Goal: Transaction & Acquisition: Purchase product/service

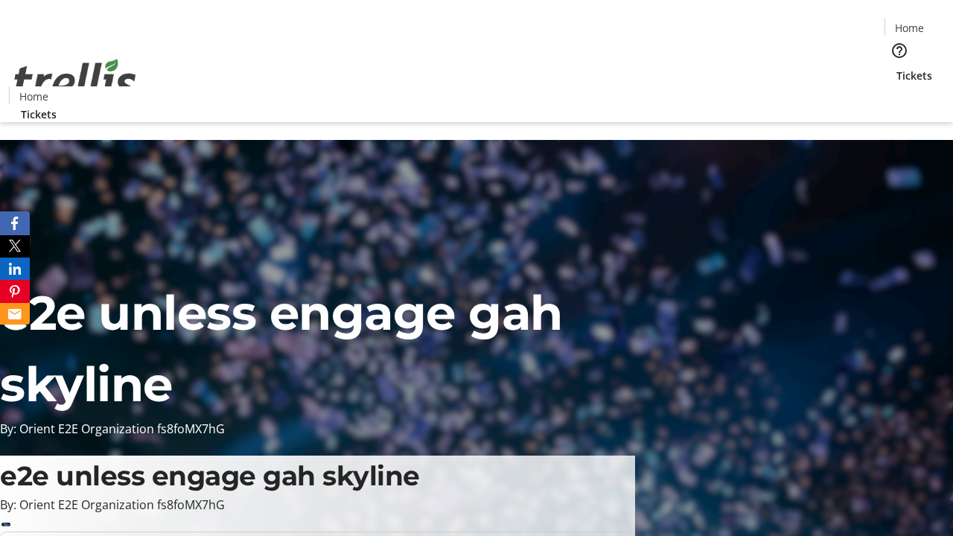
click at [897, 68] on span "Tickets" at bounding box center [915, 76] width 36 height 16
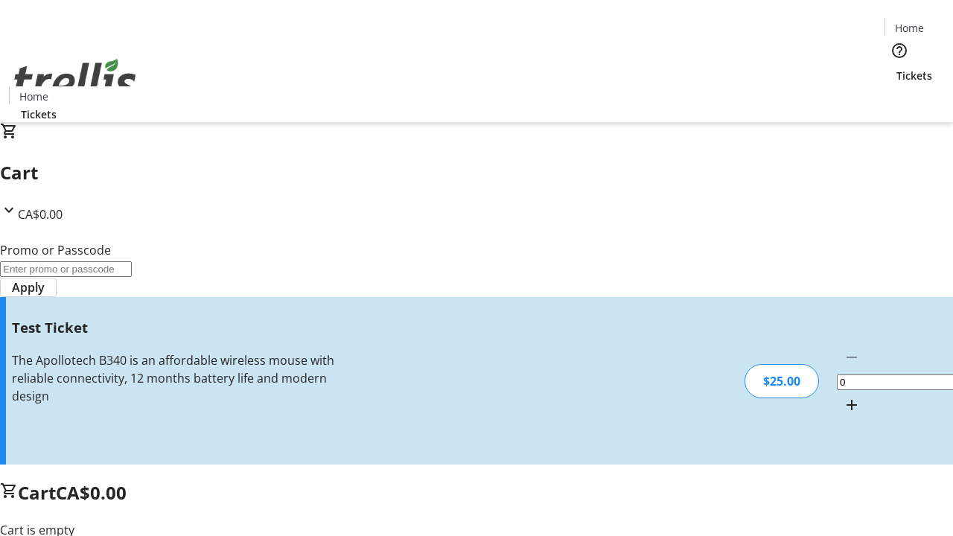
click at [843, 396] on mat-icon "Increment by one" at bounding box center [852, 405] width 18 height 18
type input "1"
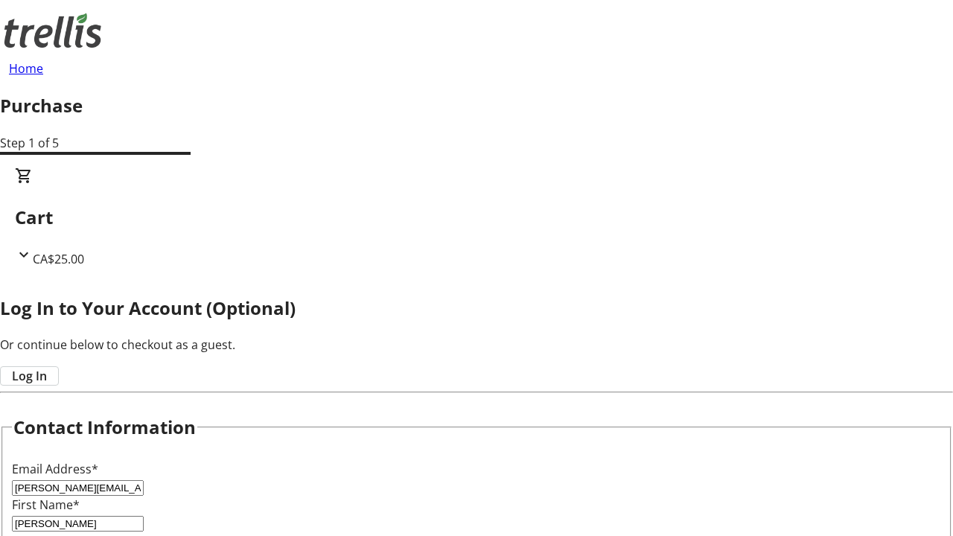
type input "[PERSON_NAME]"
